Goal: Task Accomplishment & Management: Manage account settings

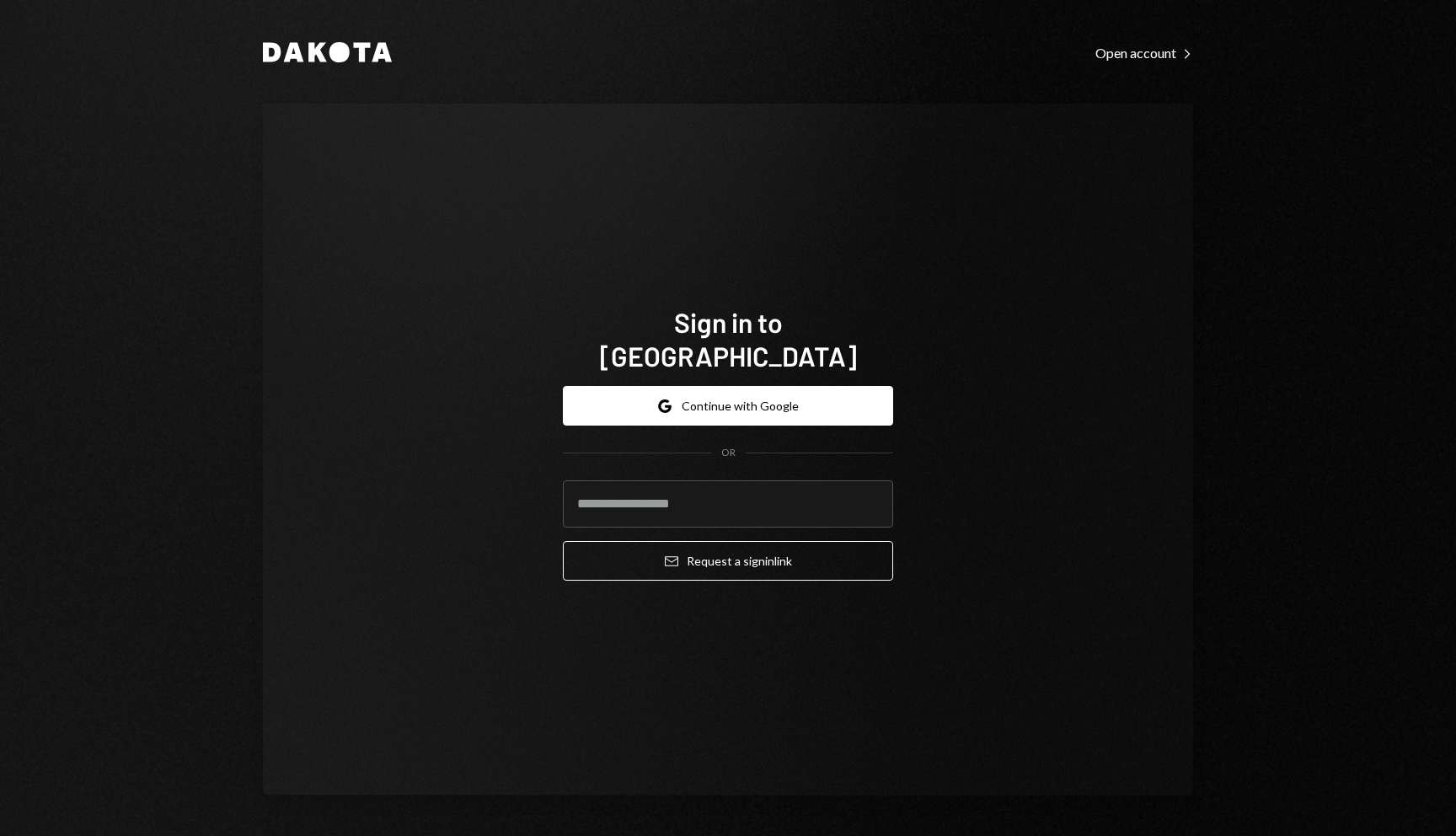
click at [683, 445] on div "OR" at bounding box center [728, 452] width 331 height 14
click at [678, 388] on button "Google Continue with Google" at bounding box center [728, 406] width 331 height 40
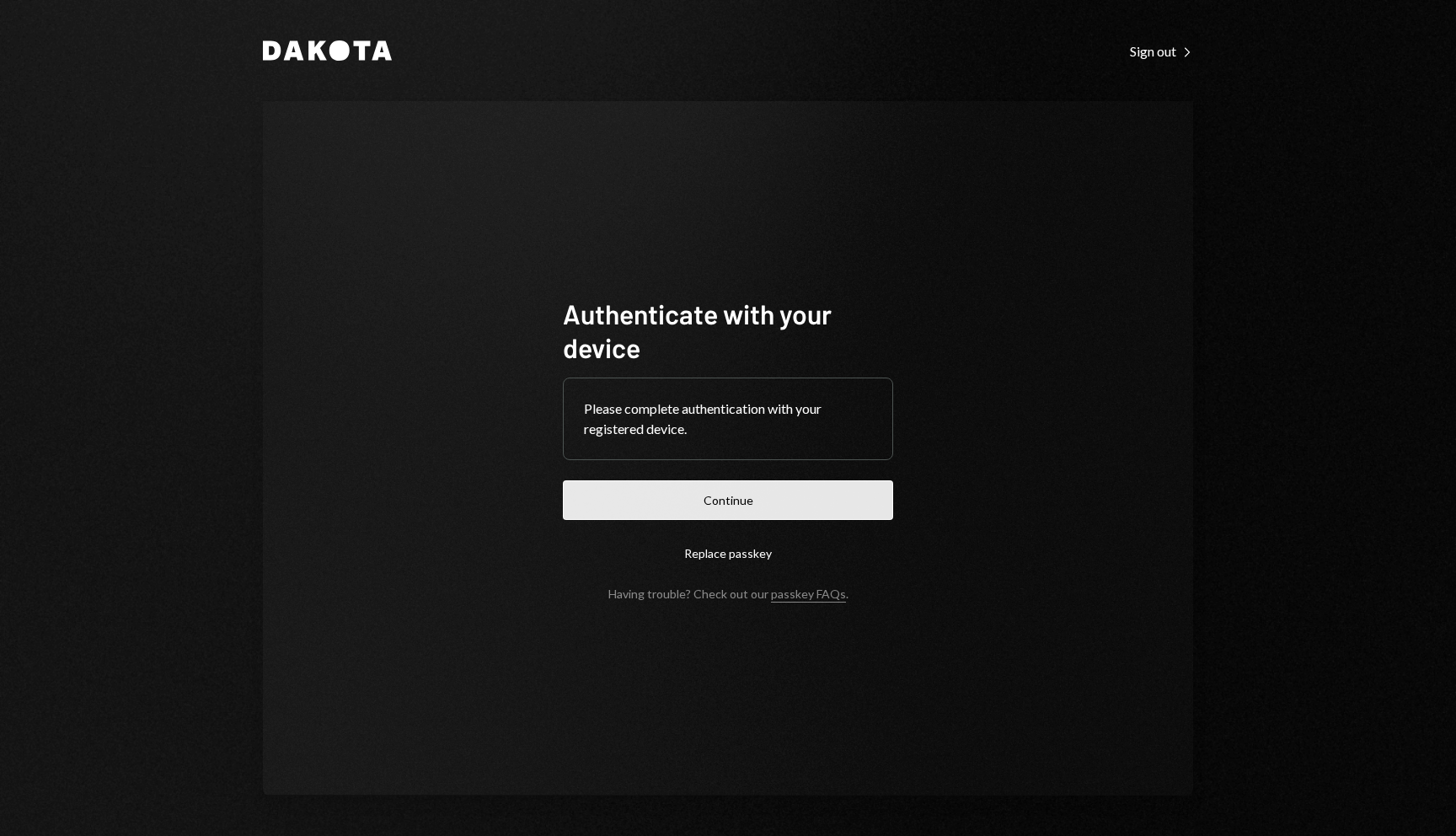
click at [672, 503] on button "Continue" at bounding box center [728, 500] width 331 height 40
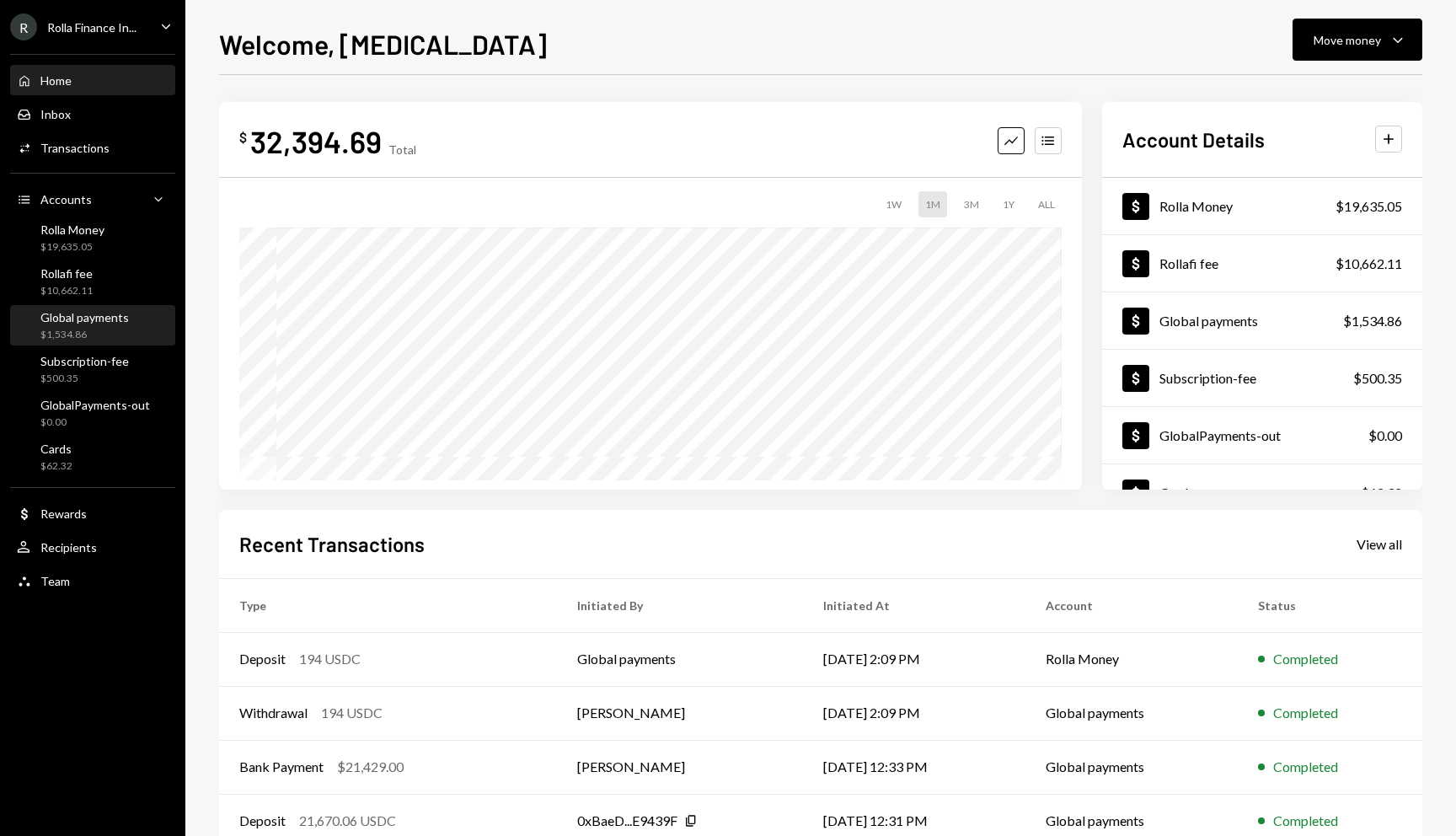
click at [73, 329] on div "$1,534.86" at bounding box center [84, 334] width 88 height 14
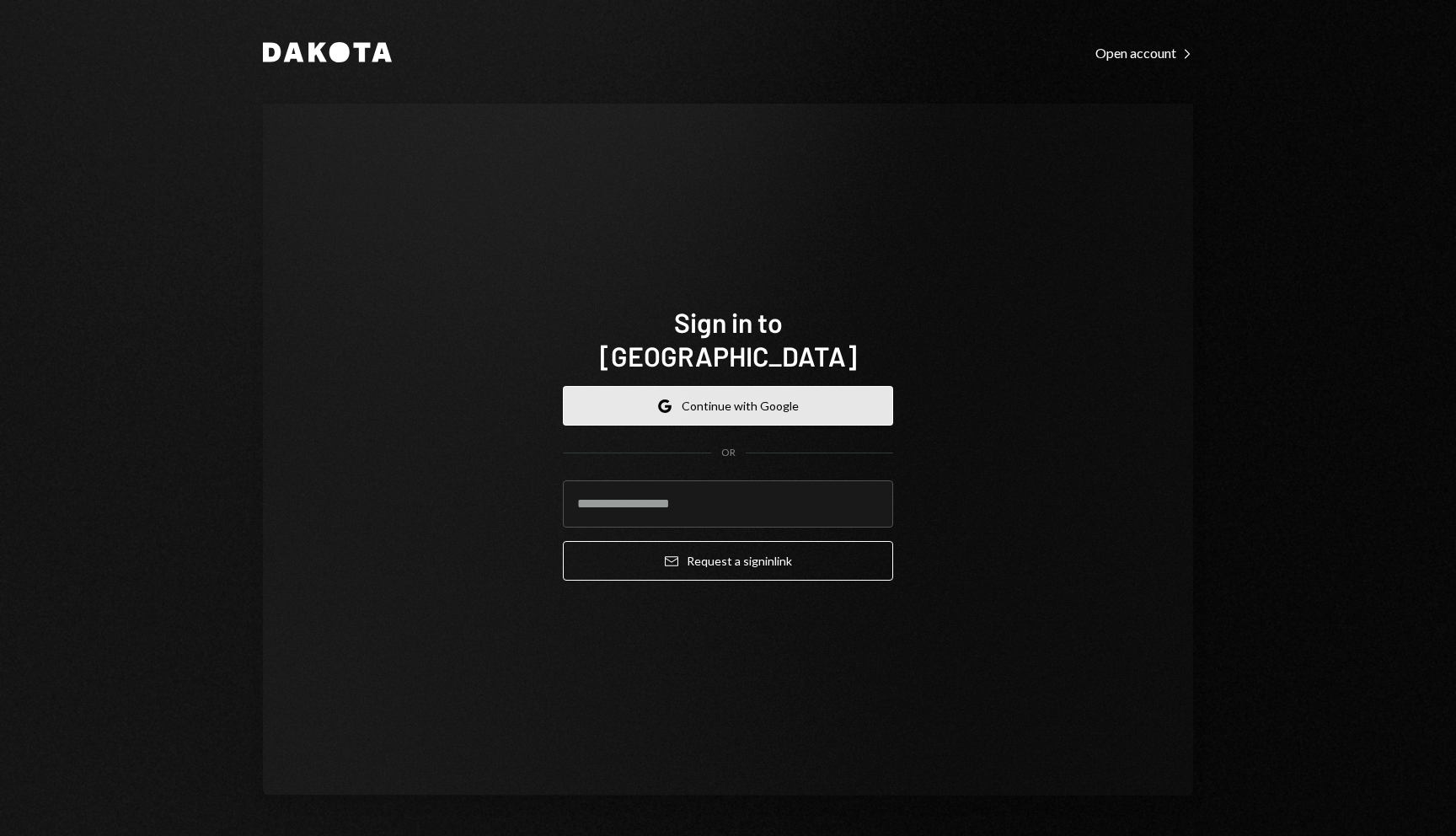
click at [705, 390] on button "Google Continue with Google" at bounding box center [728, 406] width 331 height 40
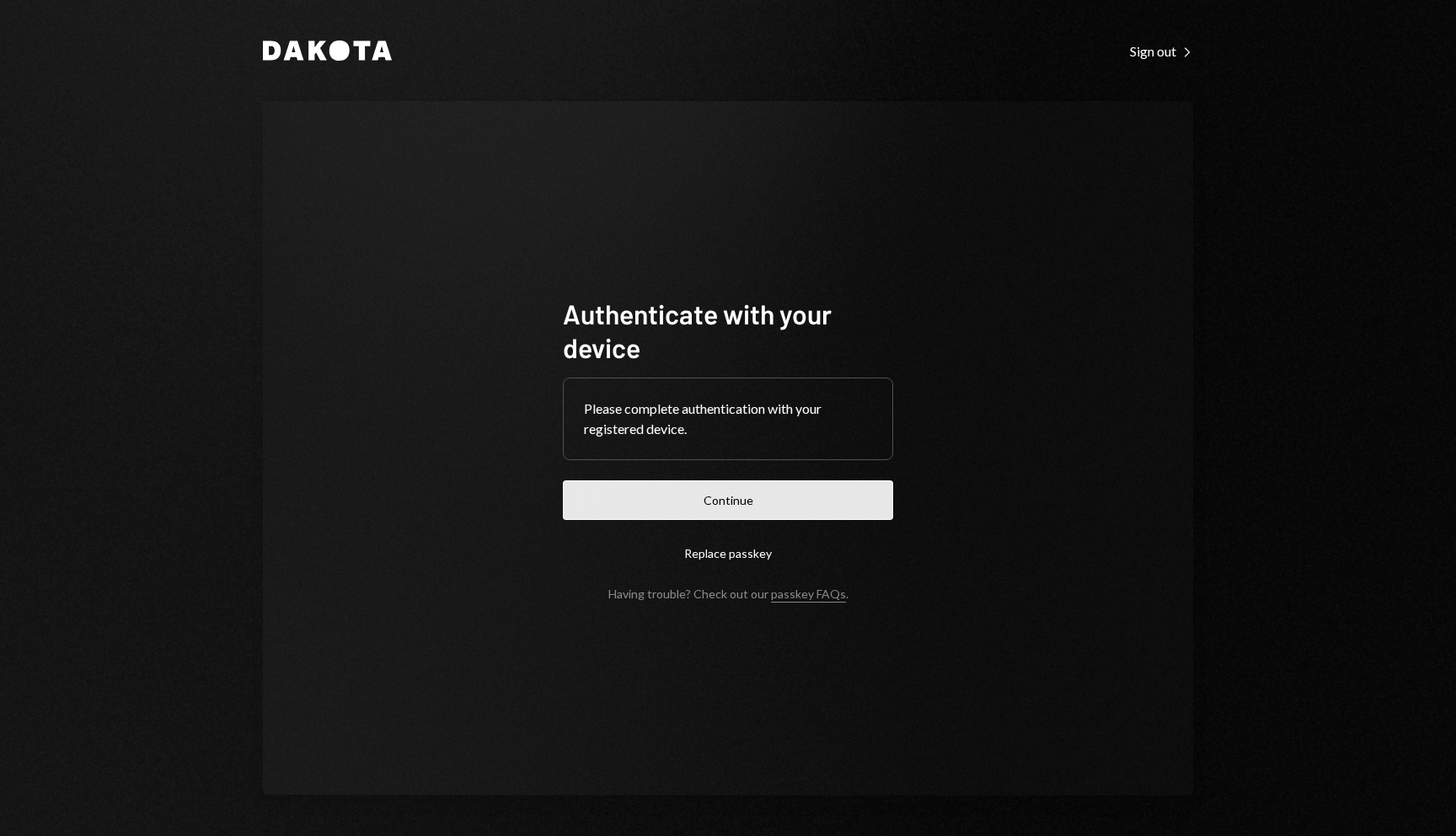
click at [807, 485] on button "Continue" at bounding box center [728, 500] width 331 height 40
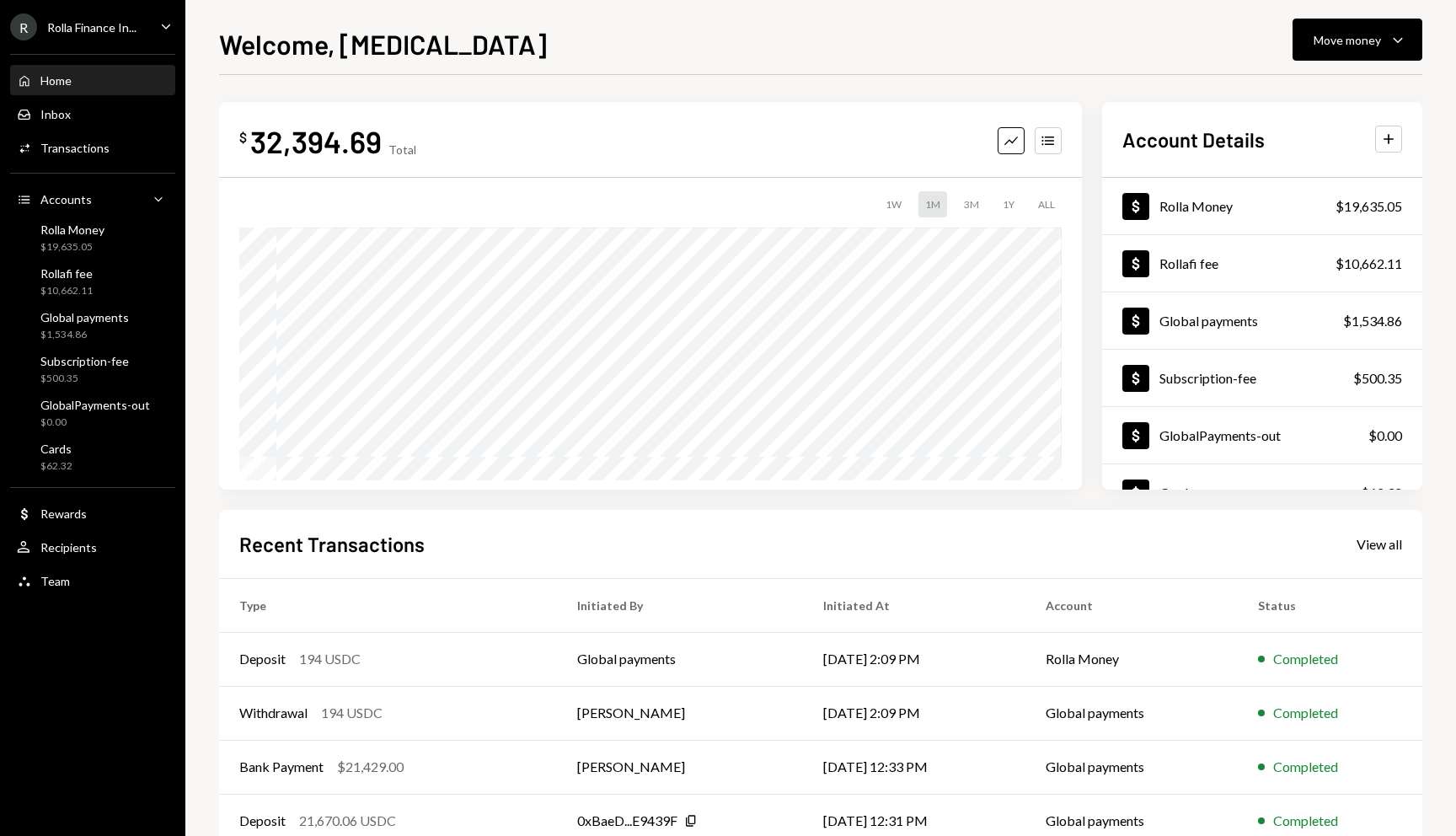
click at [129, 28] on div "Rolla Finance In..." at bounding box center [92, 27] width 89 height 14
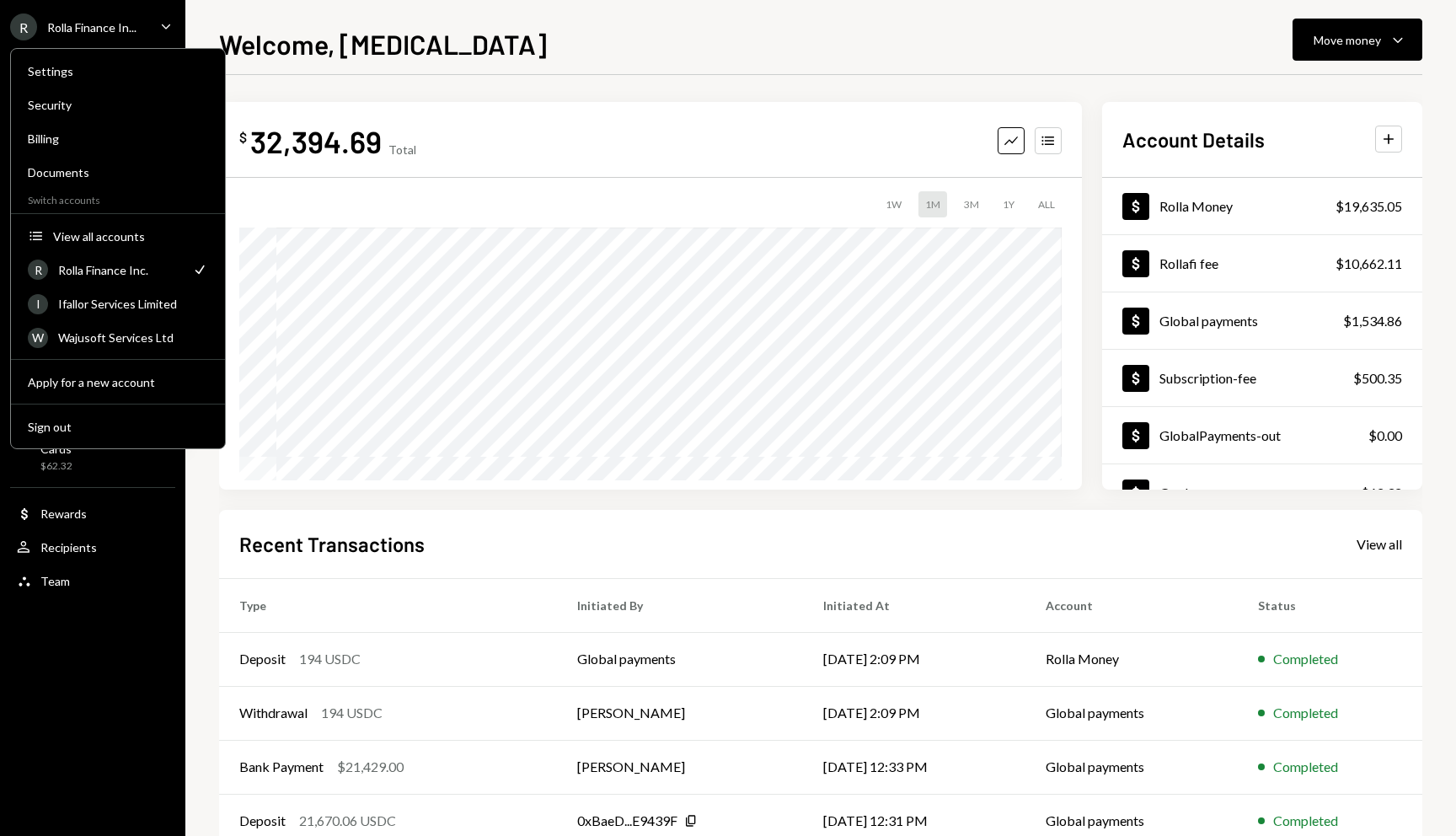
click at [129, 28] on div "Rolla Finance In..." at bounding box center [92, 27] width 89 height 14
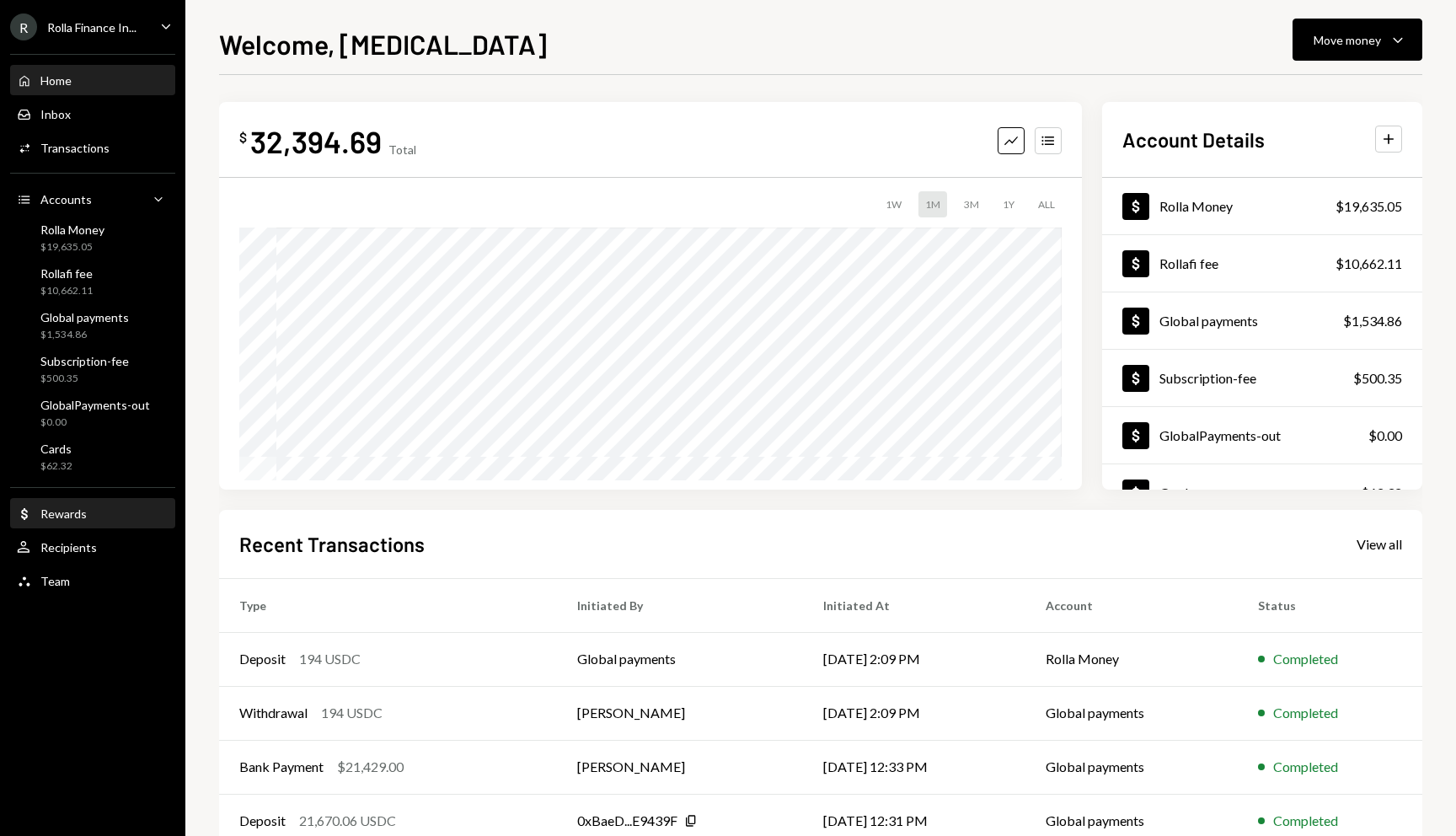
click at [79, 515] on div "Rewards" at bounding box center [63, 513] width 47 height 14
